Goal: Task Accomplishment & Management: Use online tool/utility

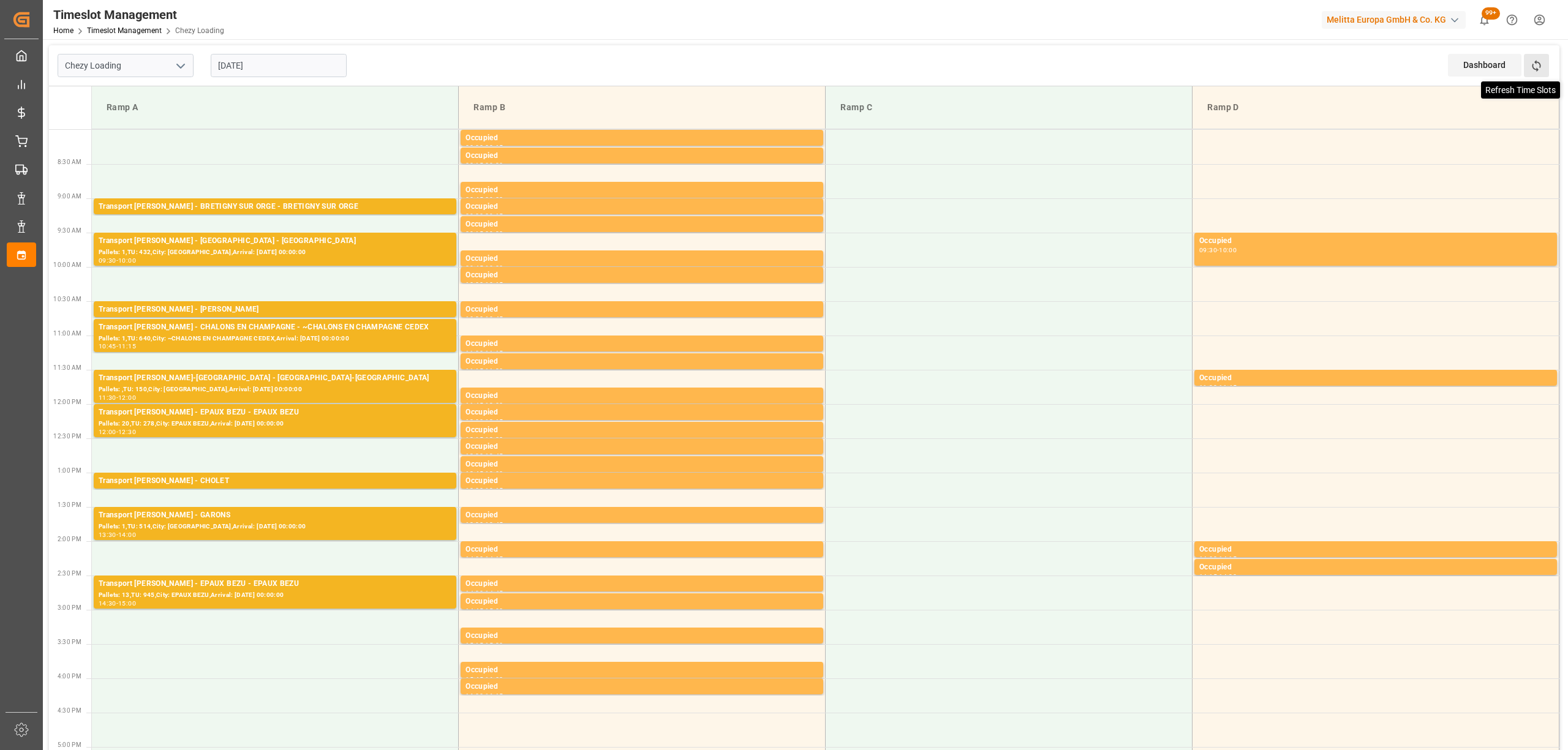
click at [1542, 59] on icon at bounding box center [1536, 65] width 13 height 13
click at [280, 57] on input "[DATE]" at bounding box center [278, 65] width 136 height 23
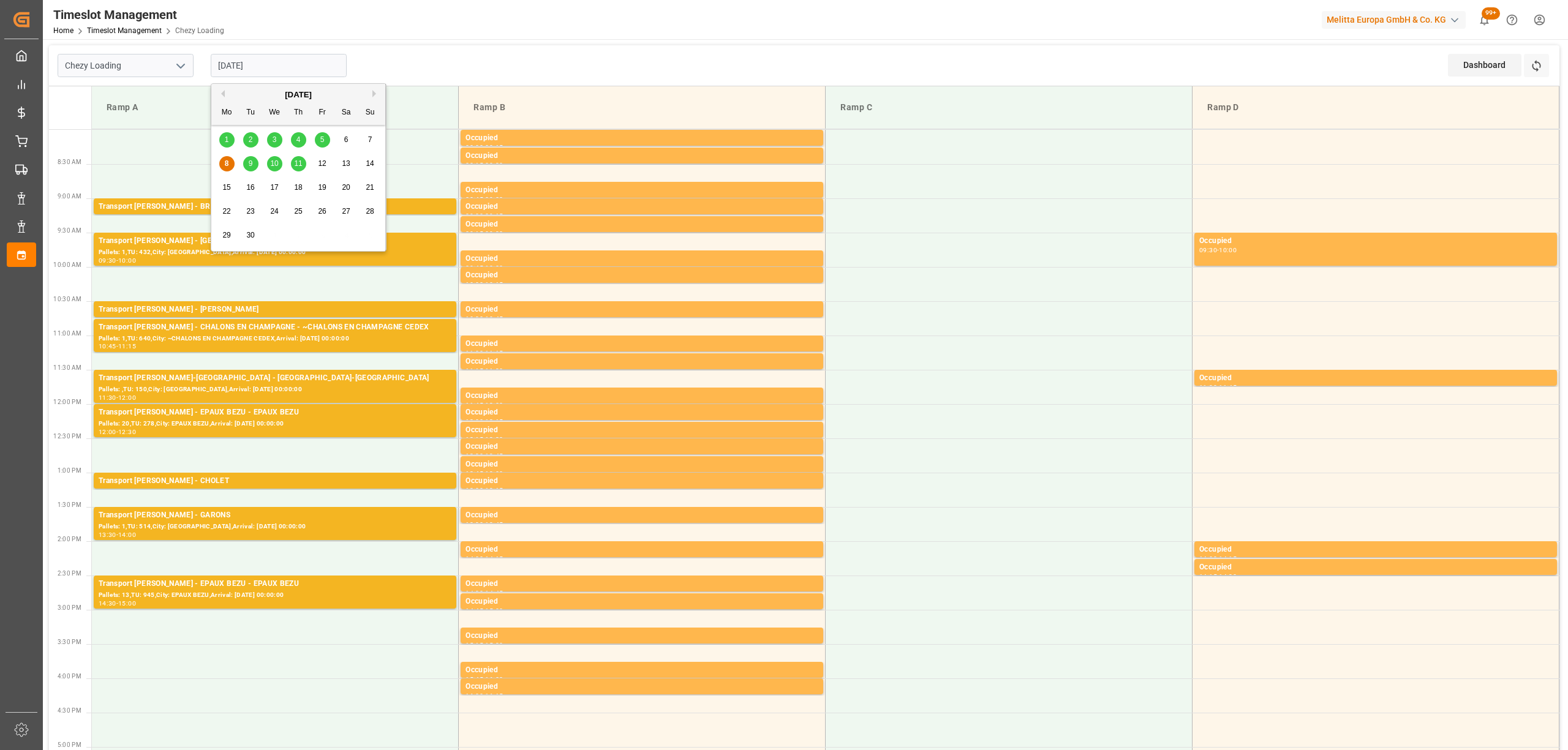
click at [324, 76] on input "[DATE]" at bounding box center [278, 65] width 136 height 23
click at [501, 92] on td "Ramp B" at bounding box center [642, 108] width 367 height 43
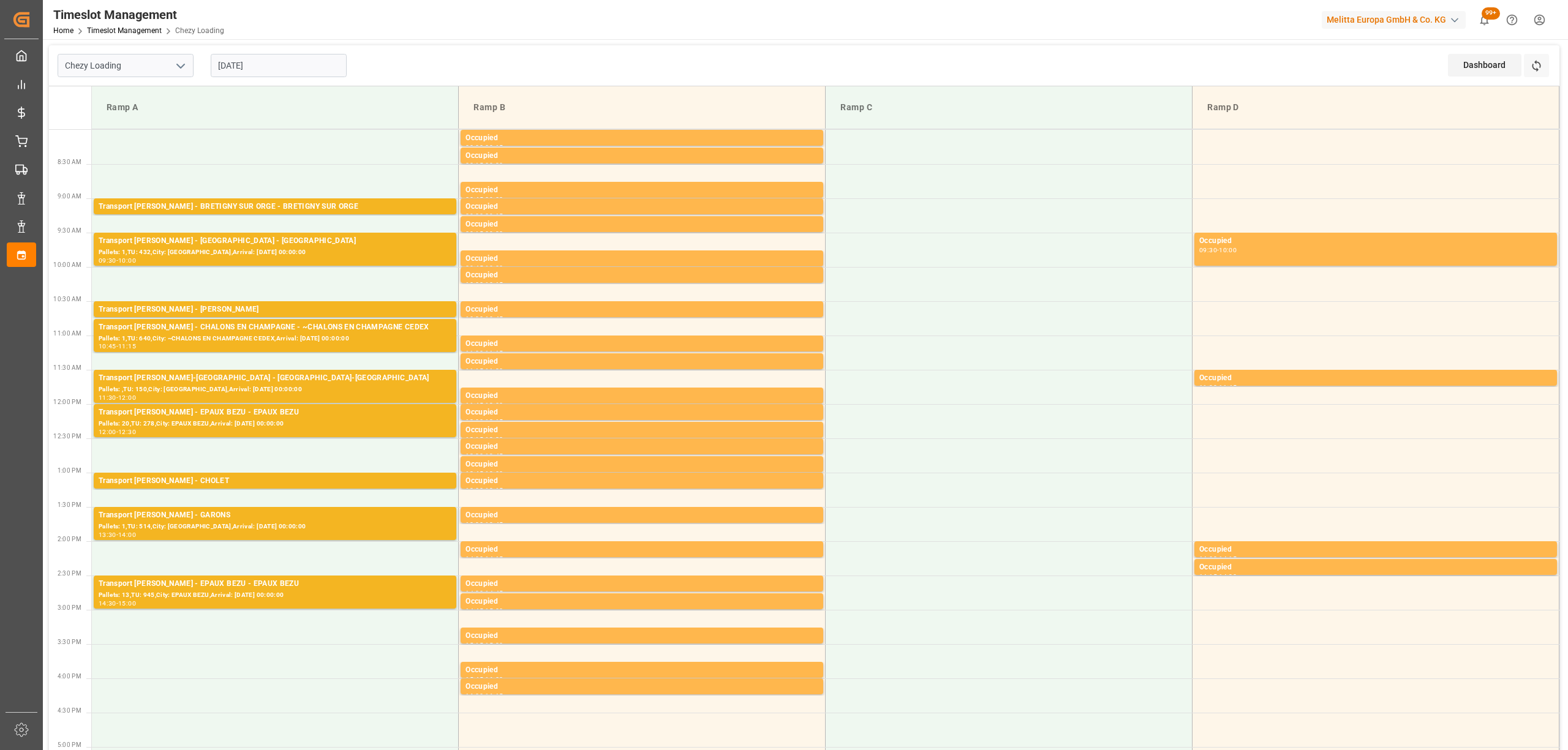
click at [1532, 72] on icon at bounding box center [1536, 65] width 13 height 13
click at [1549, 63] on div "Refresh Time Slots" at bounding box center [1537, 70] width 27 height 32
click at [1540, 65] on icon at bounding box center [1535, 65] width 8 height 11
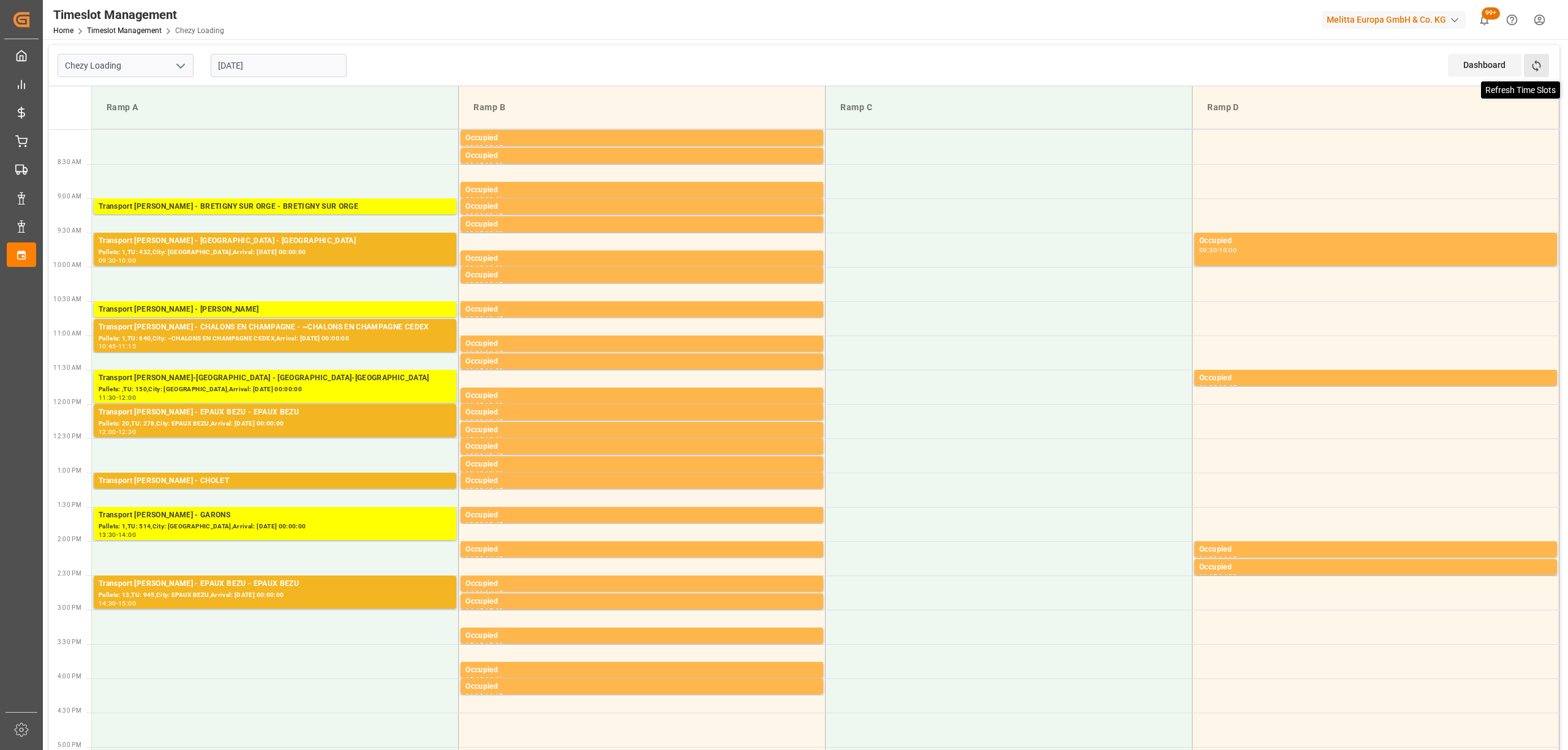
click at [1538, 72] on icon at bounding box center [1536, 65] width 13 height 13
click at [1550, 72] on div "Dashboard View Dashboard Refresh Time Slots" at bounding box center [1503, 65] width 111 height 40
click at [1546, 71] on button "Refresh Time Slots" at bounding box center [1536, 65] width 25 height 23
click at [1536, 64] on icon at bounding box center [1536, 65] width 13 height 13
click at [1546, 70] on button "Refresh Time Slots" at bounding box center [1536, 65] width 25 height 23
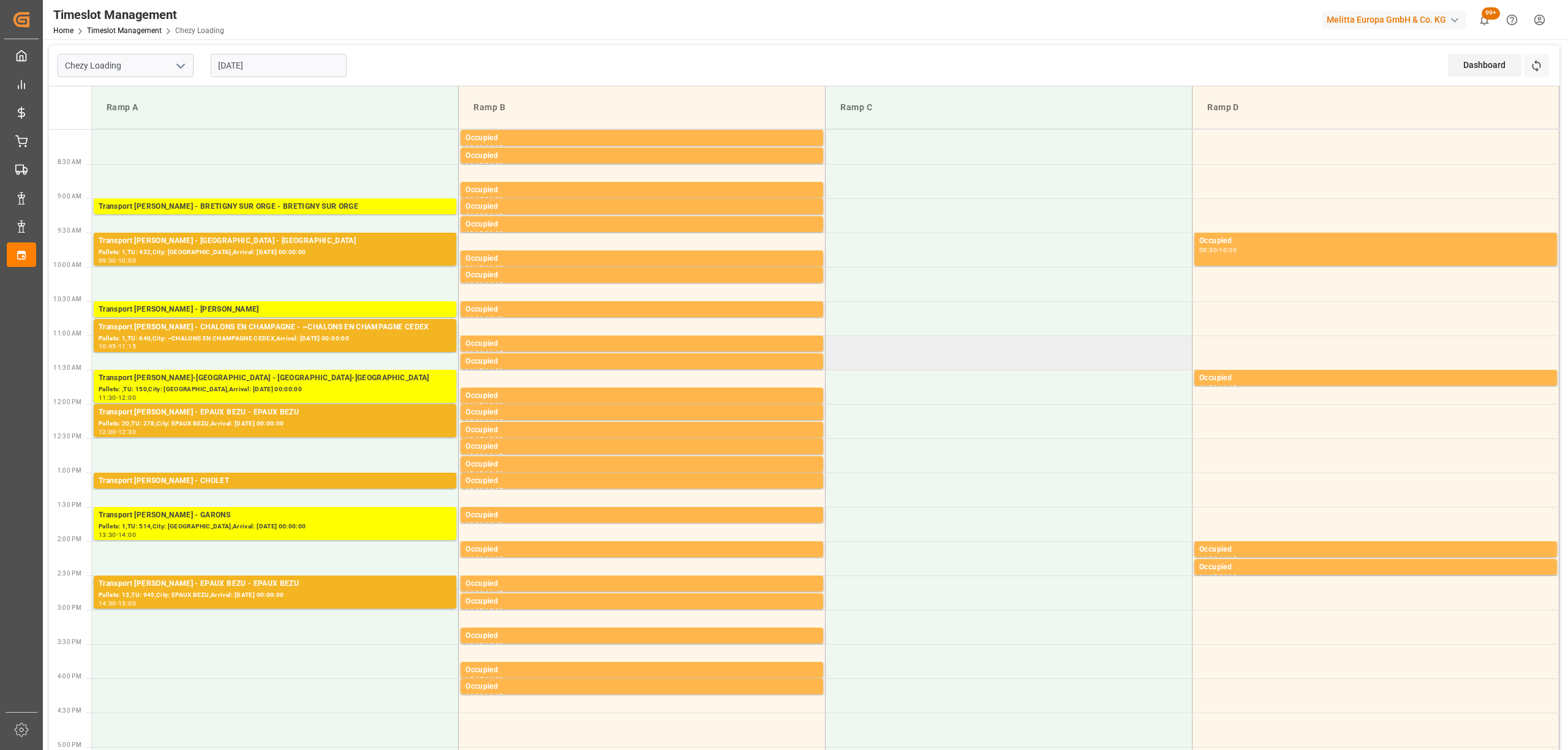
drag, startPoint x: 982, startPoint y: 343, endPoint x: 973, endPoint y: 348, distance: 10.3
click at [983, 346] on td at bounding box center [1009, 353] width 367 height 35
click at [1529, 72] on button "Refresh Time Slots" at bounding box center [1536, 65] width 25 height 23
click at [368, 66] on div "Chezy Loading [DATE] Dashboard View Dashboard Refresh Time Slots" at bounding box center [804, 65] width 1510 height 41
click at [1541, 69] on icon at bounding box center [1536, 65] width 13 height 13
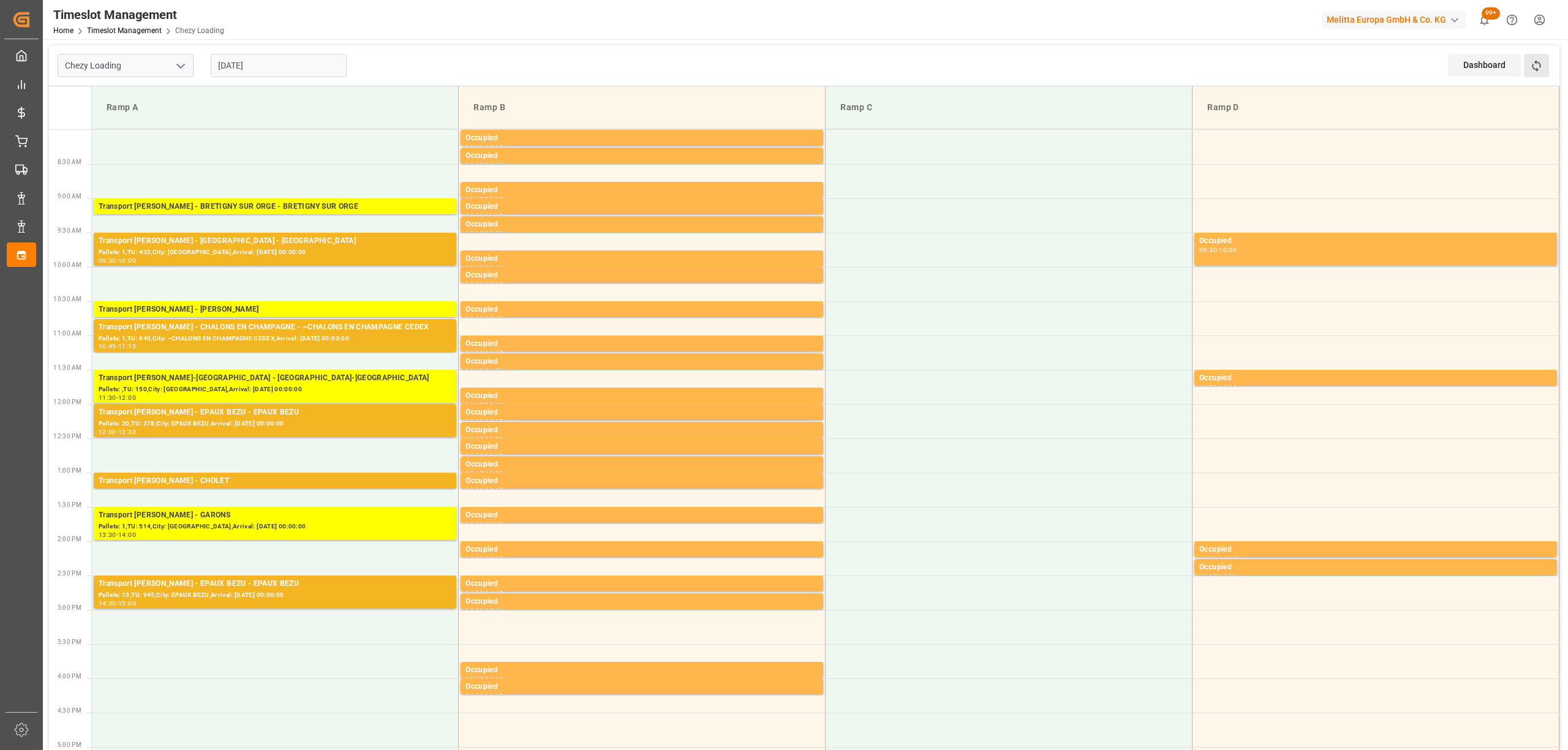
click at [1536, 74] on button "Refresh Time Slots" at bounding box center [1536, 65] width 25 height 23
click at [1544, 62] on button "Refresh Time Slots" at bounding box center [1536, 65] width 25 height 23
click at [1534, 65] on icon at bounding box center [1536, 65] width 13 height 13
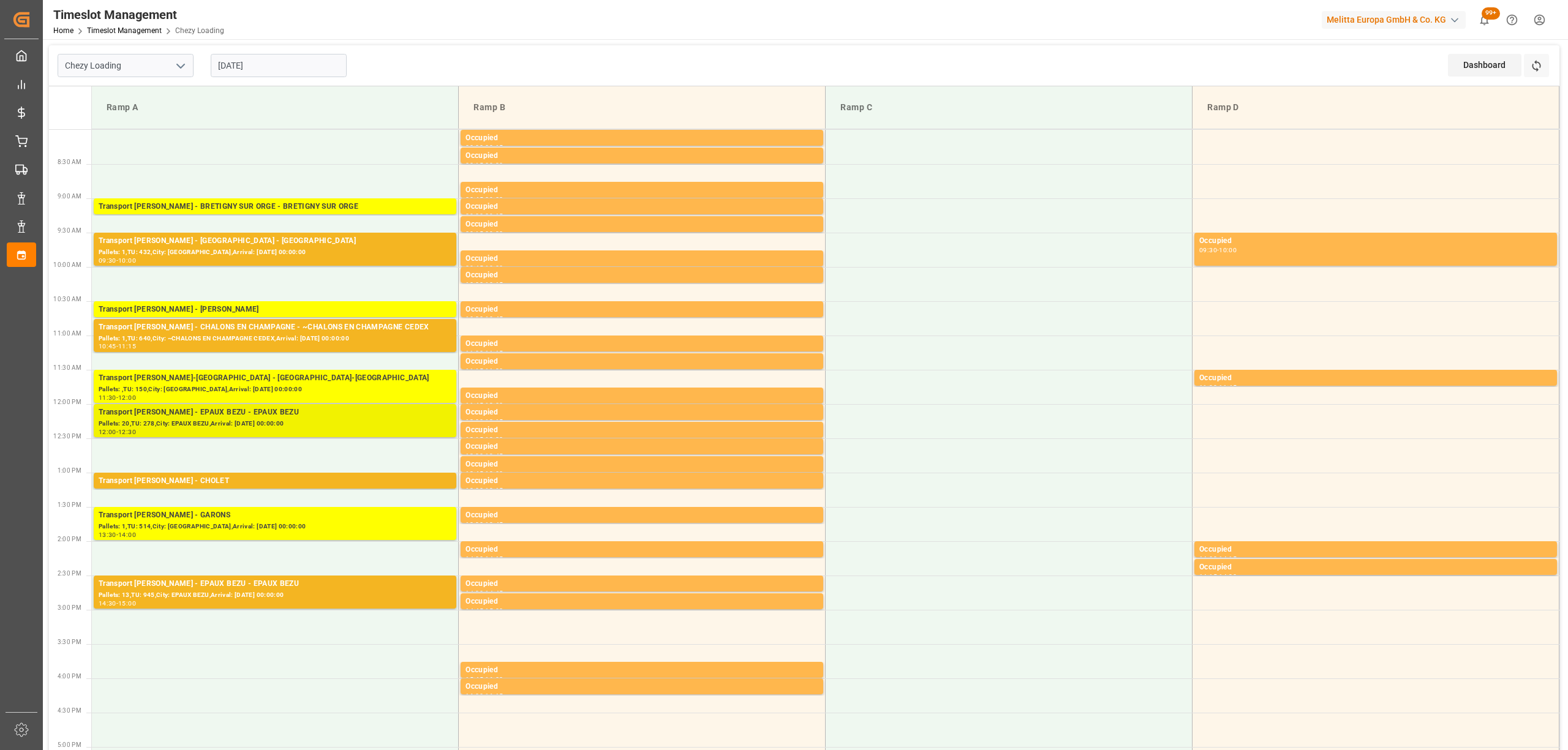
click at [325, 408] on div "Transport [PERSON_NAME] - EPAUX BEZU - EPAUX BEZU" at bounding box center [274, 412] width 353 height 12
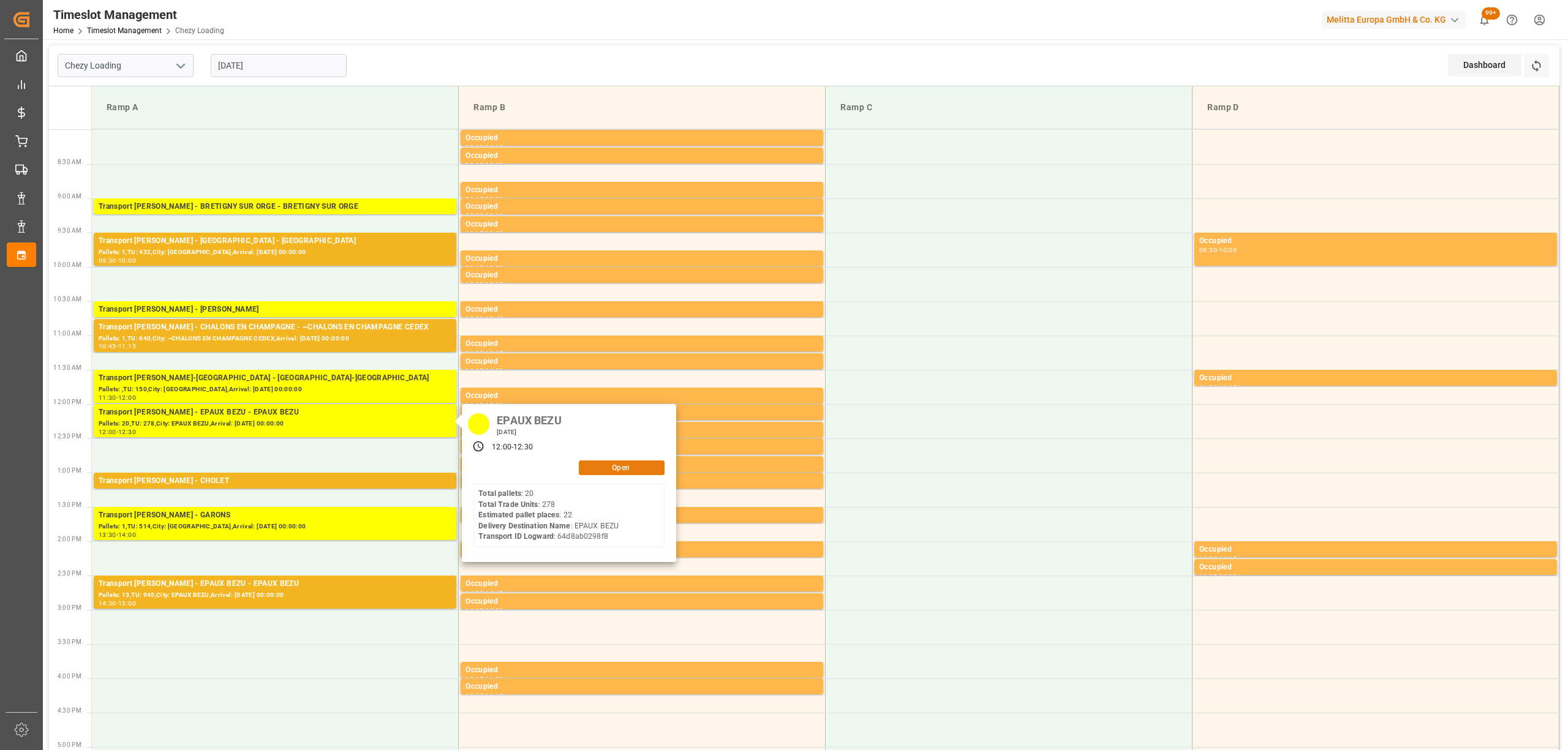
click at [613, 467] on button "Open" at bounding box center [622, 468] width 86 height 15
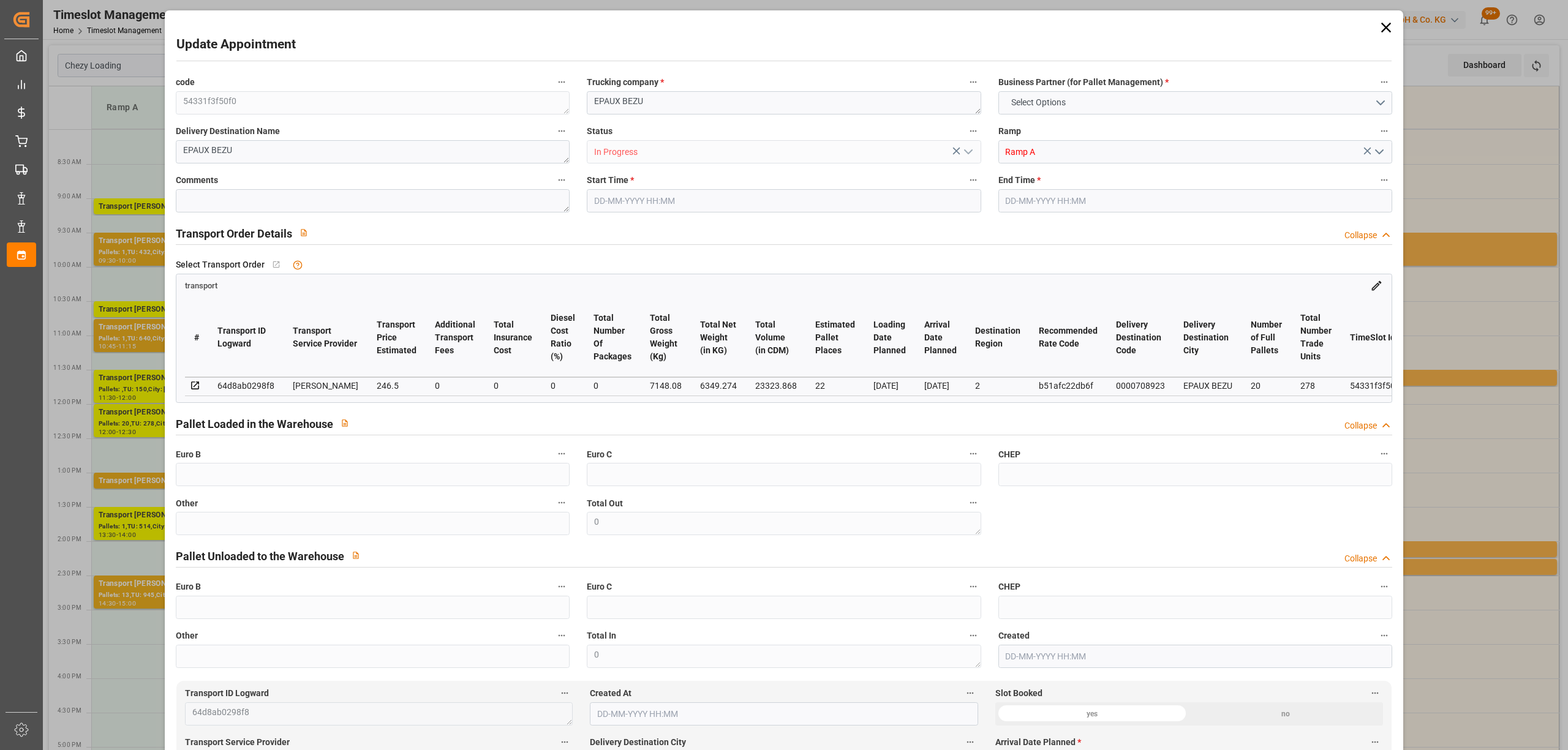
type input "22"
type input "246.5"
type input "0"
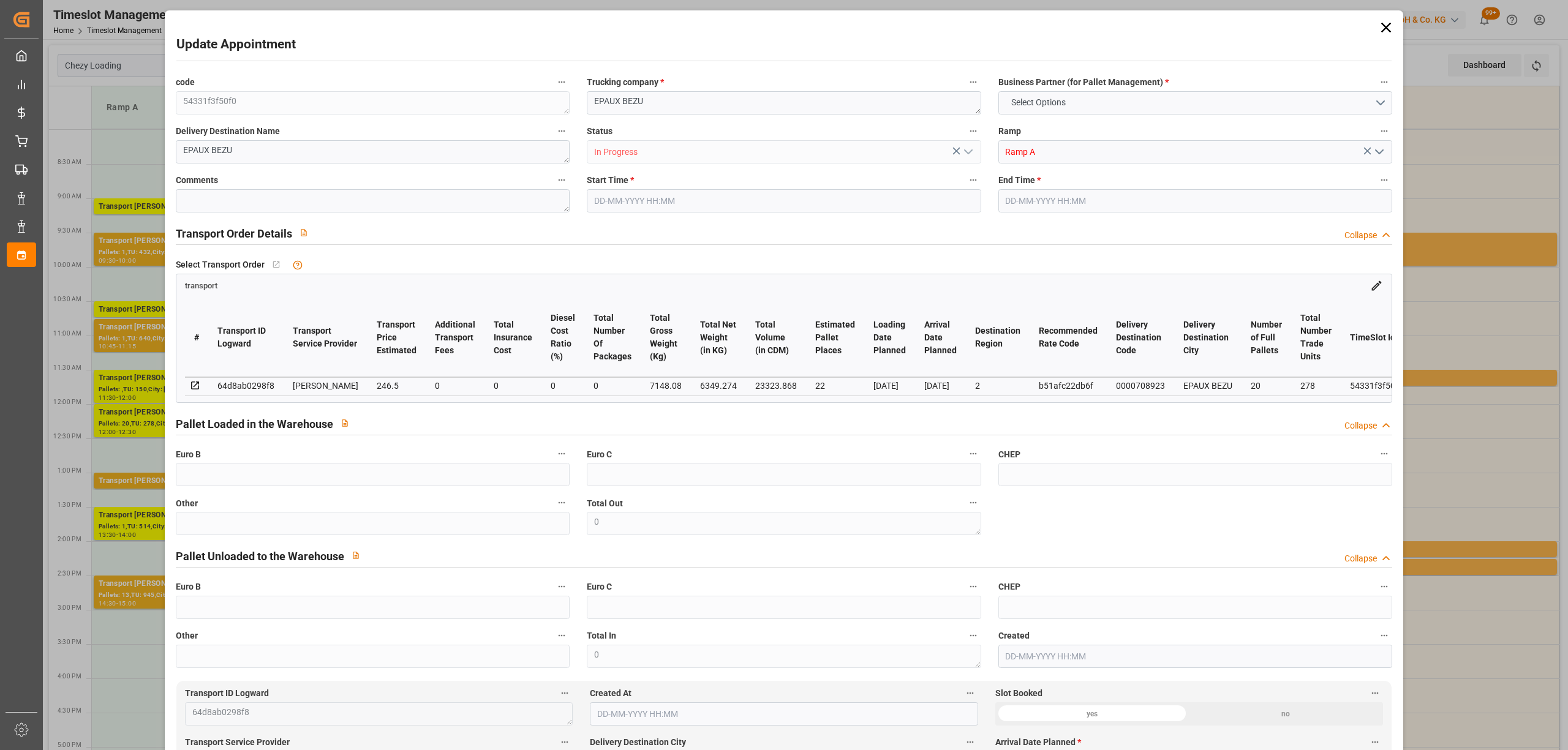
type input "238.1683"
type input "-8.3317"
type input "0"
type input "6349.274"
type input "8208.122"
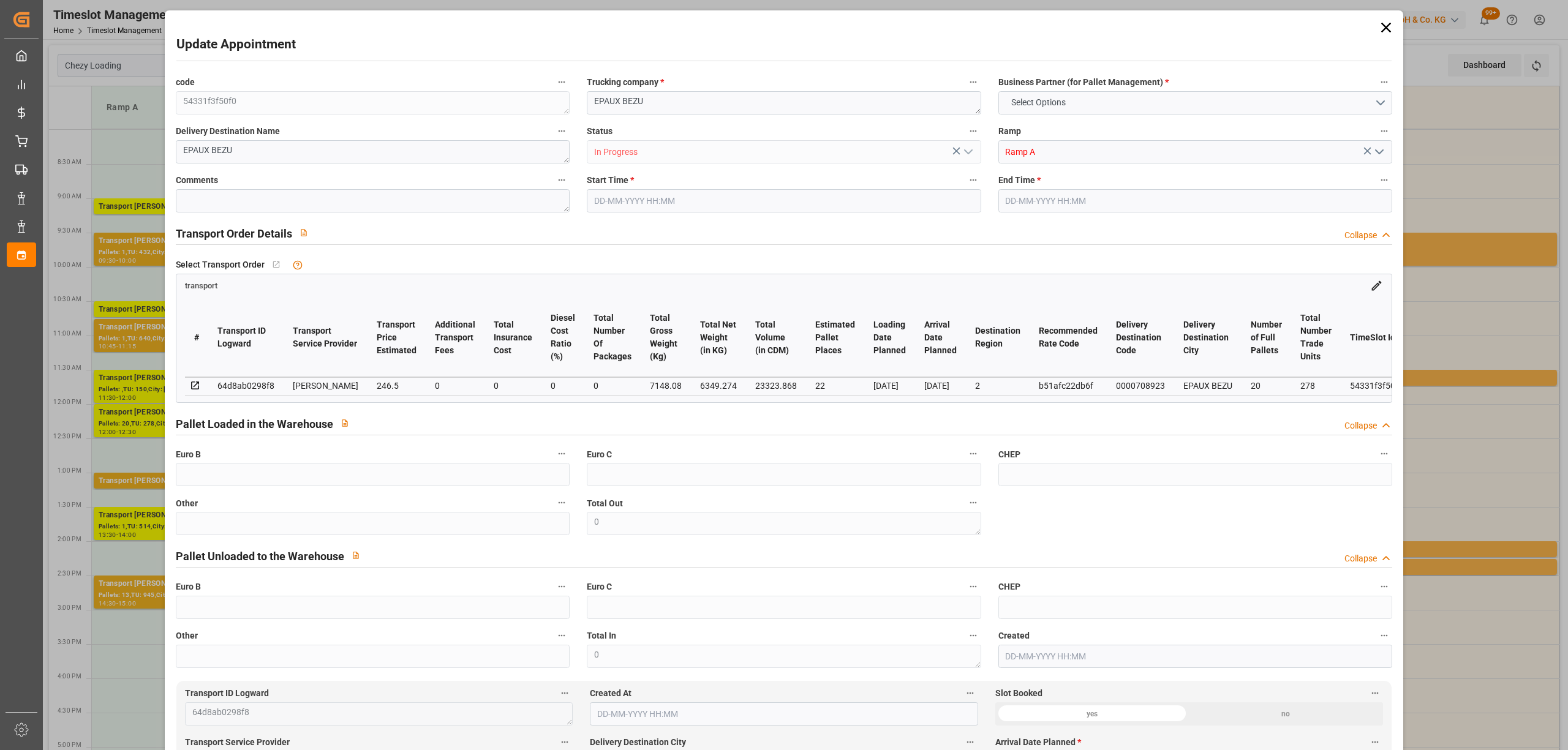
type input "23323.868"
type input "2"
type input "20"
type input "278"
type input "25"
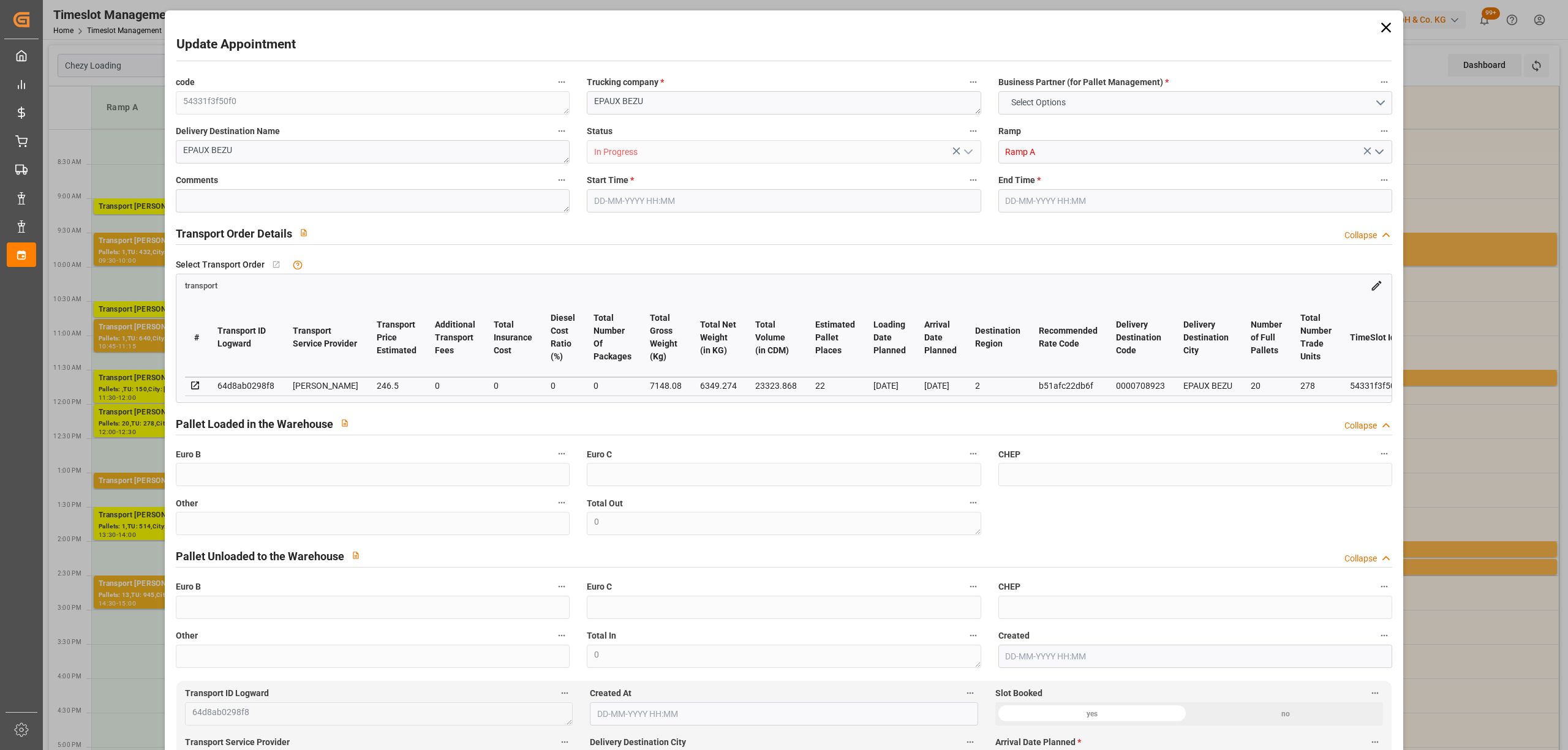
type input "101"
type input "7148.08"
type input "0"
type input "4710.8598"
type input "0"
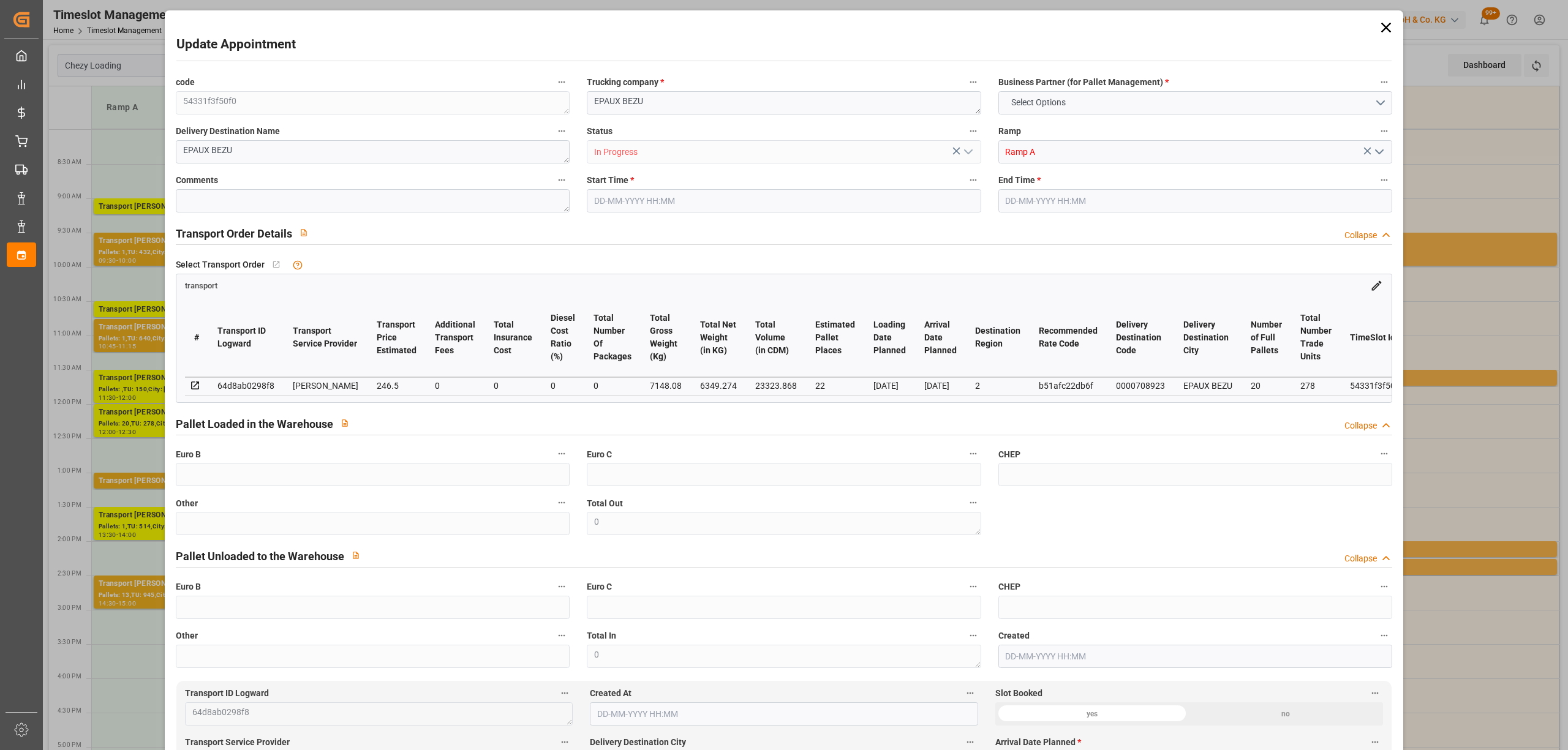
type input "0"
type input "21"
type input "35"
type input "[DATE] 12:00"
type input "[DATE] 12:30"
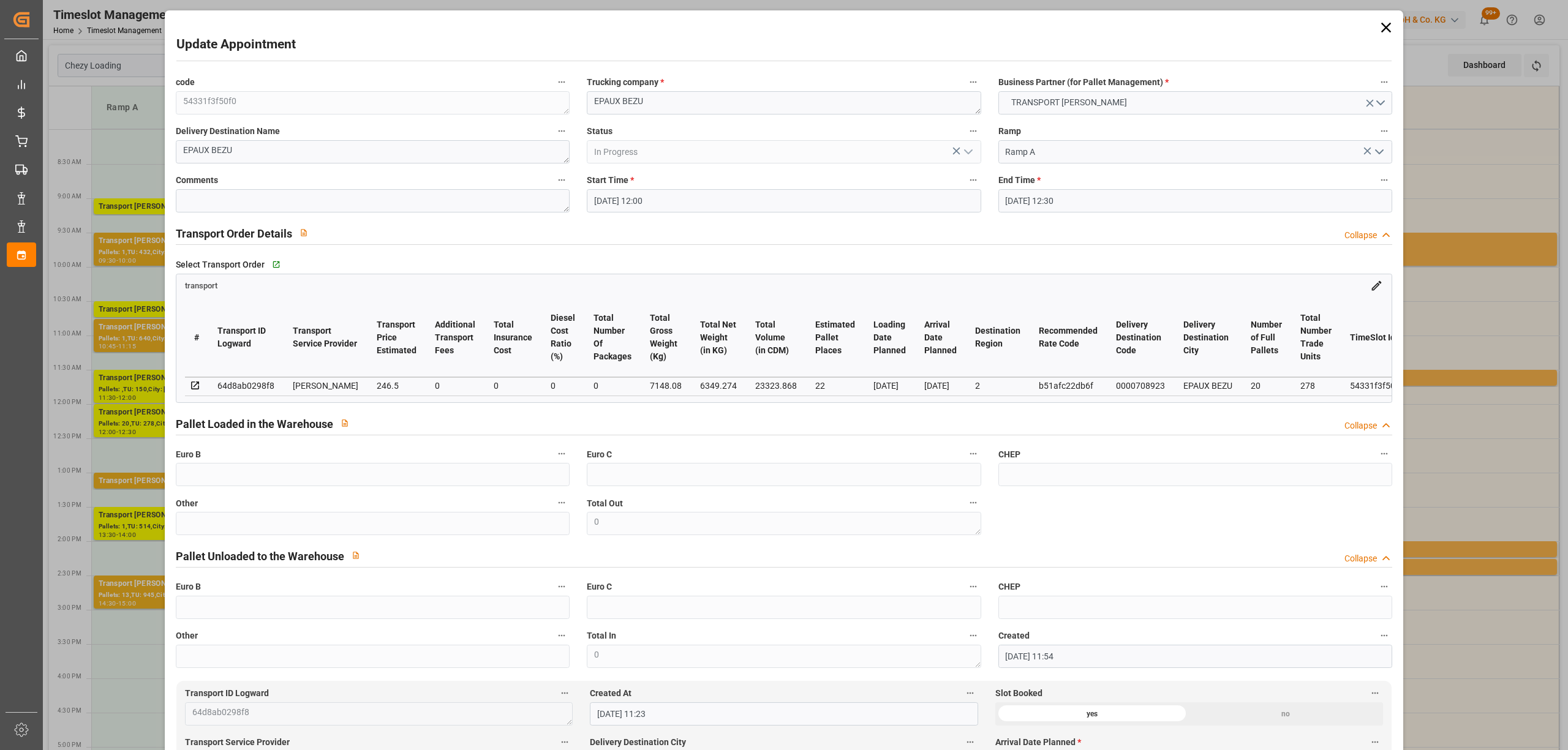
type input "[DATE] 11:54"
type input "[DATE] 11:23"
type input "[DATE]"
click at [589, 102] on textarea "EPAUX BEZU" at bounding box center [783, 103] width 394 height 23
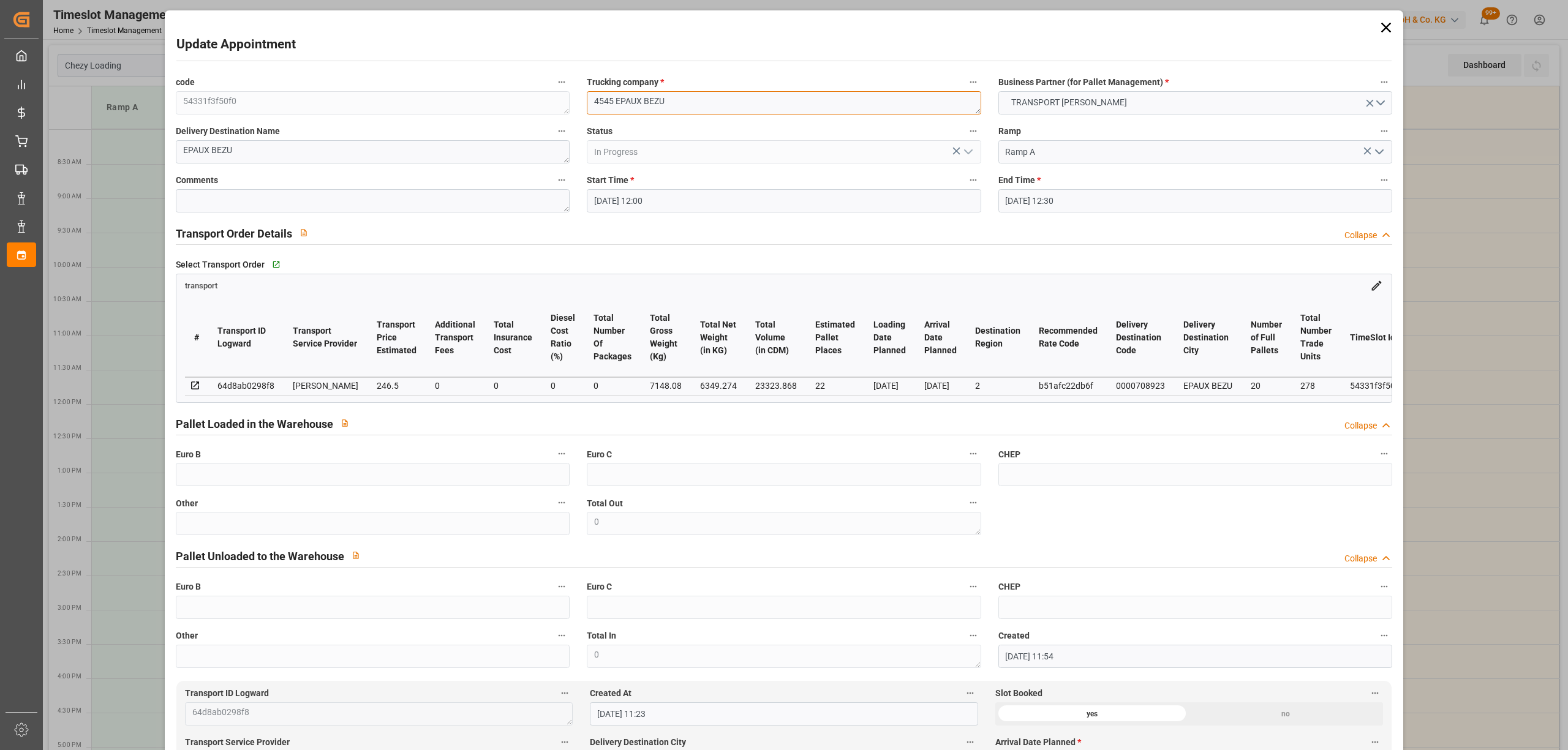
type textarea "4545 EPAUX BEZU"
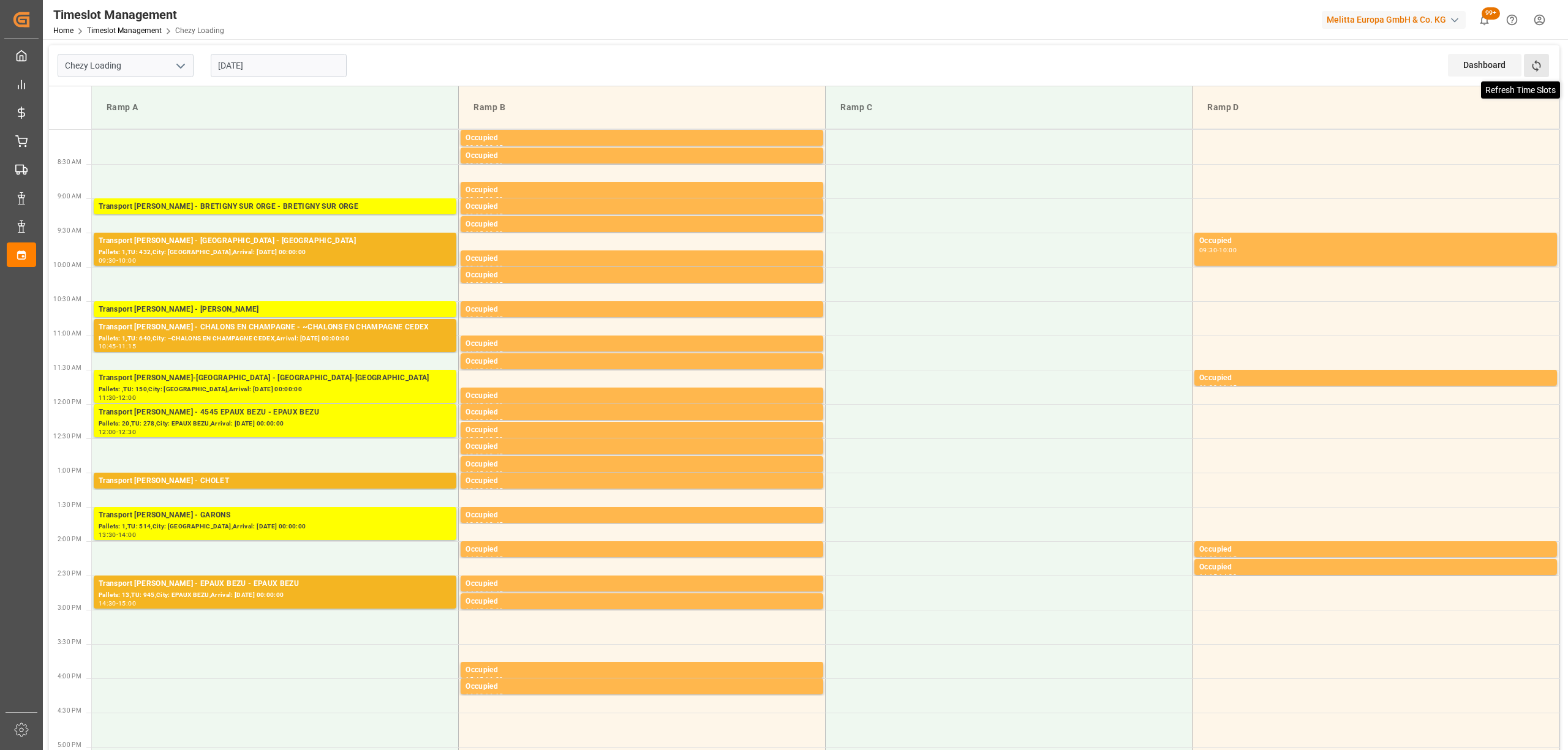
click at [1531, 71] on icon at bounding box center [1536, 65] width 13 height 13
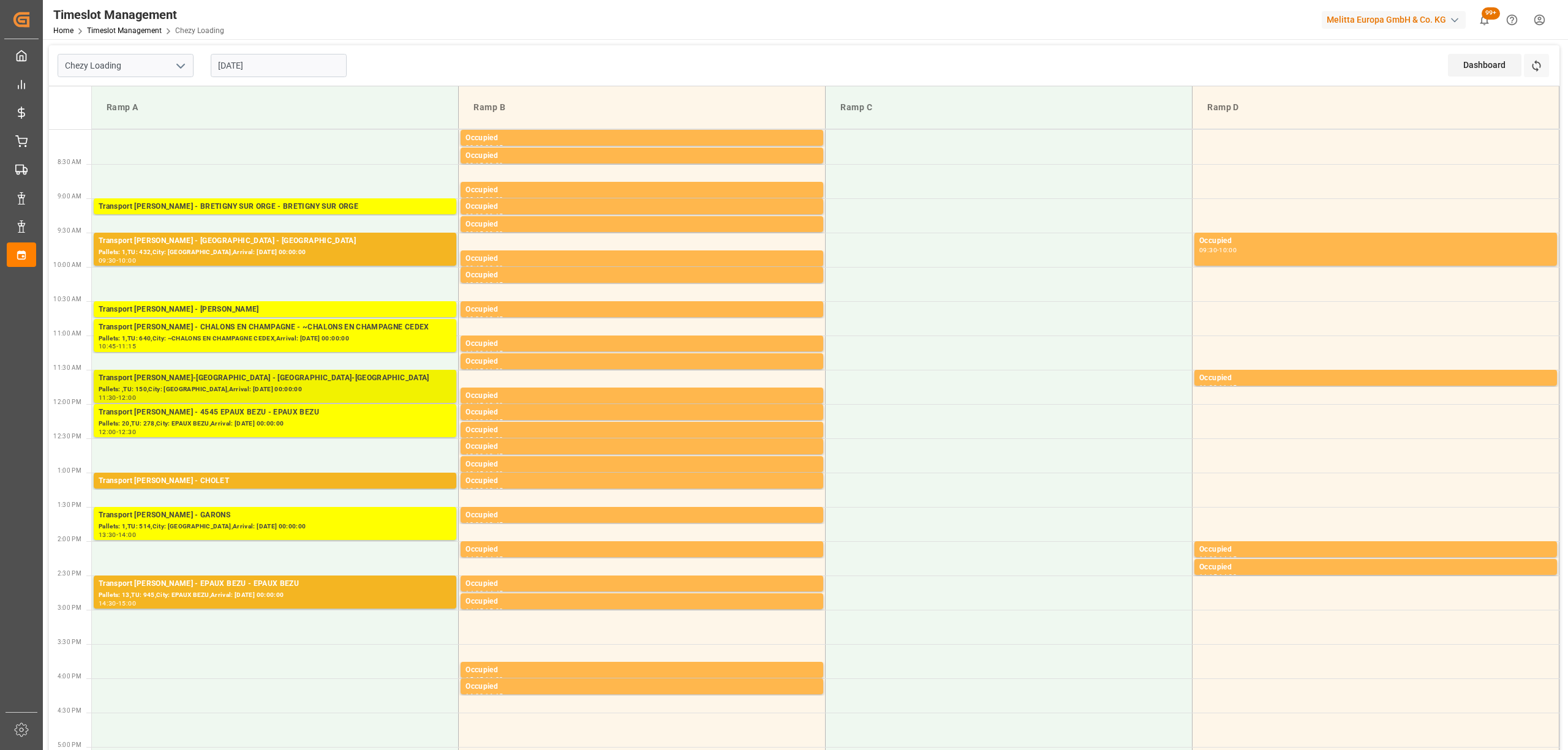
click at [231, 387] on div "Pallets: ,TU: 150,City: [GEOGRAPHIC_DATA],Arrival: [DATE] 00:00:00" at bounding box center [274, 389] width 353 height 10
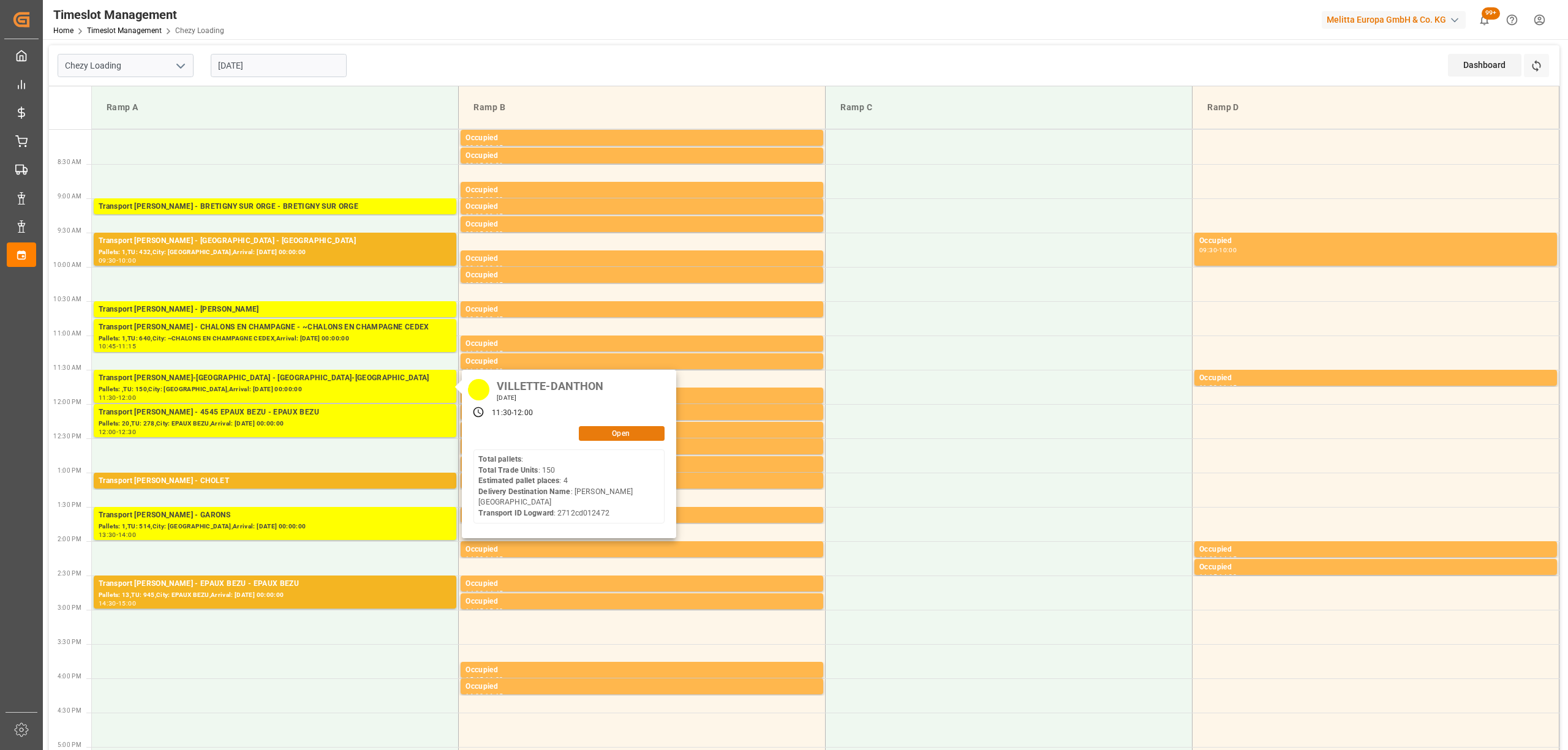
click at [632, 435] on button "Open" at bounding box center [622, 434] width 86 height 15
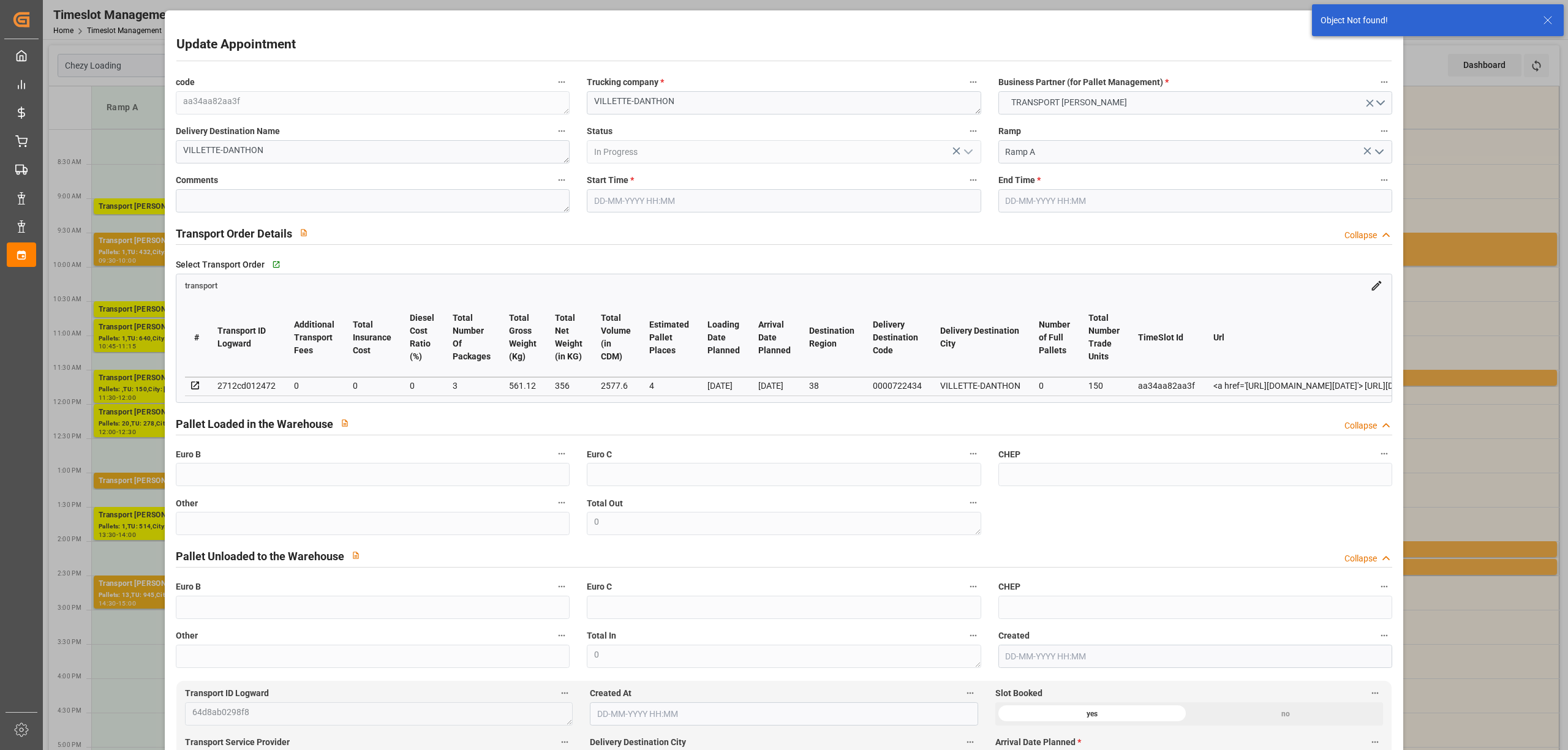
type input "[DATE] 11:30"
type input "[DATE] 12:00"
type input "[DATE] 12:53"
type input "[DATE] 11:23"
type input "[DATE]"
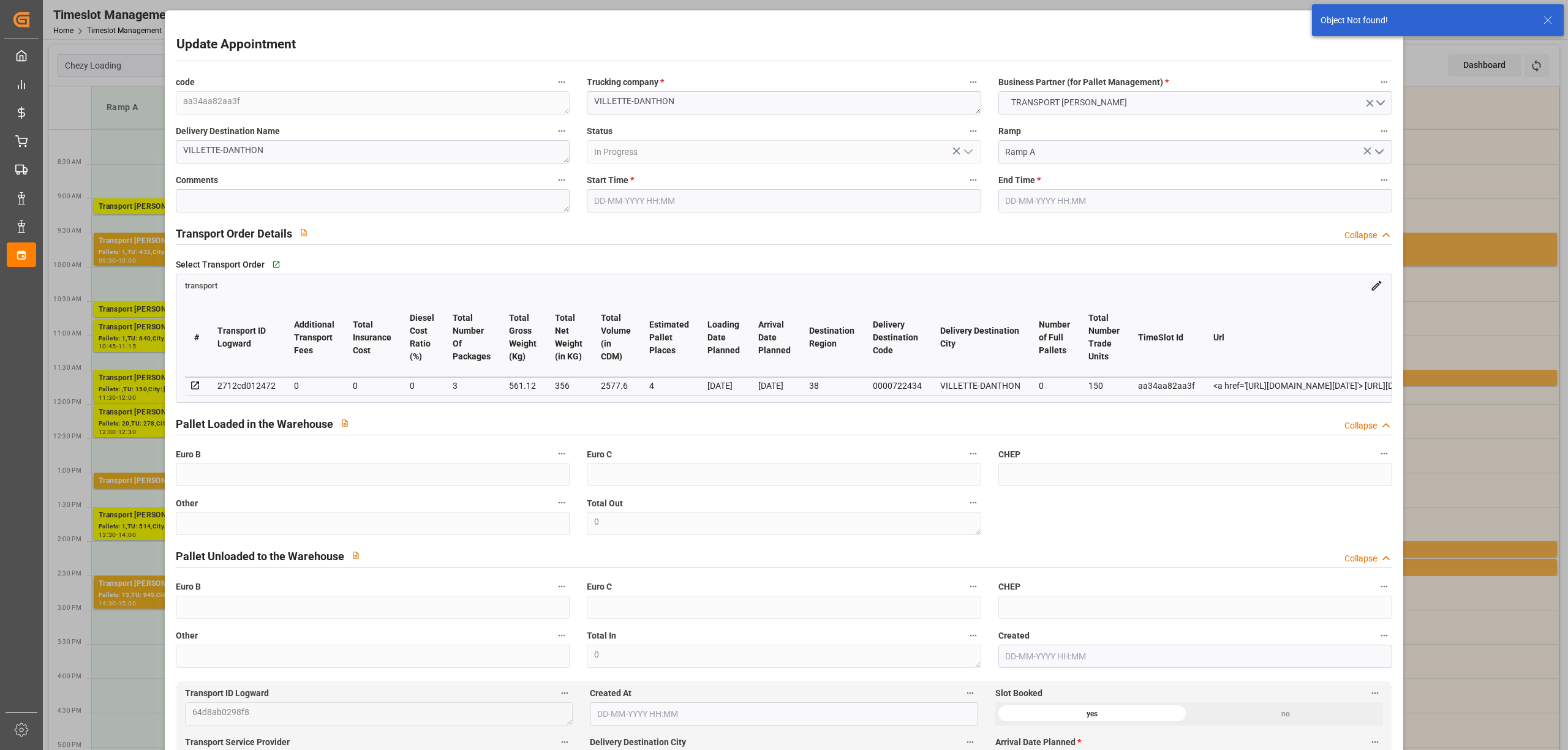
type input "[DATE]"
click at [588, 102] on textarea "VILLETTE-DANTHON" at bounding box center [783, 103] width 394 height 23
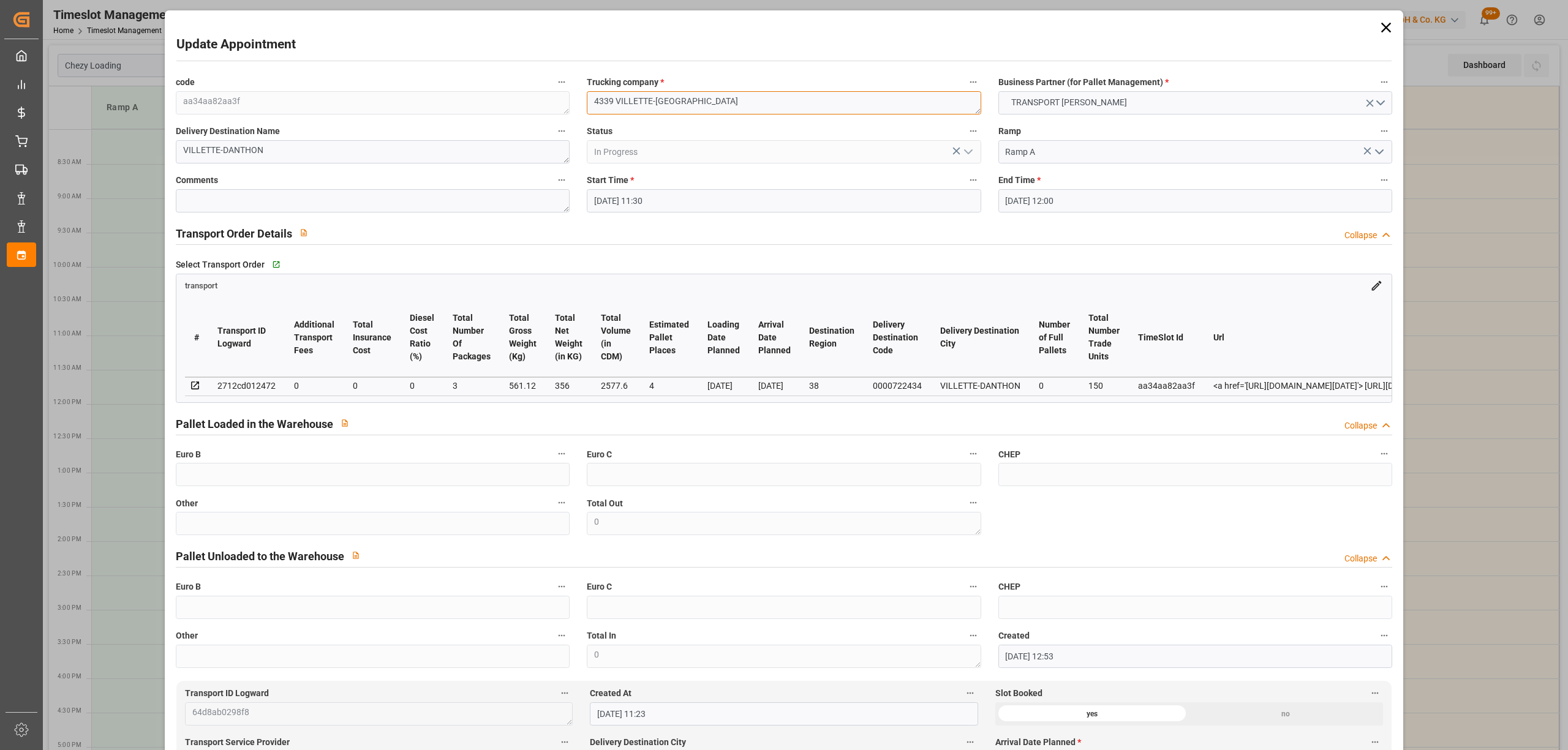
type textarea "4339 VILLETTE-[GEOGRAPHIC_DATA]"
